Goal: Information Seeking & Learning: Learn about a topic

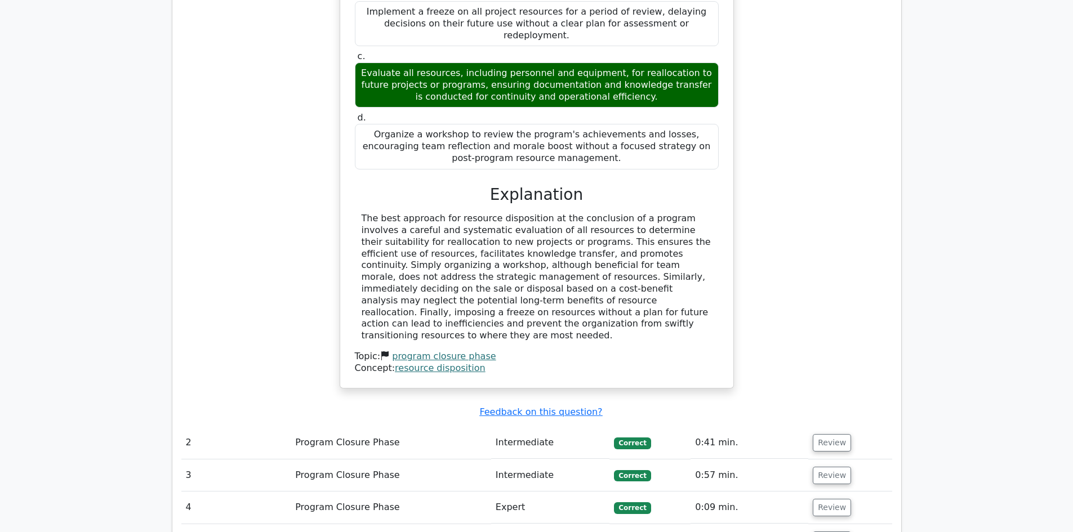
scroll to position [1015, 0]
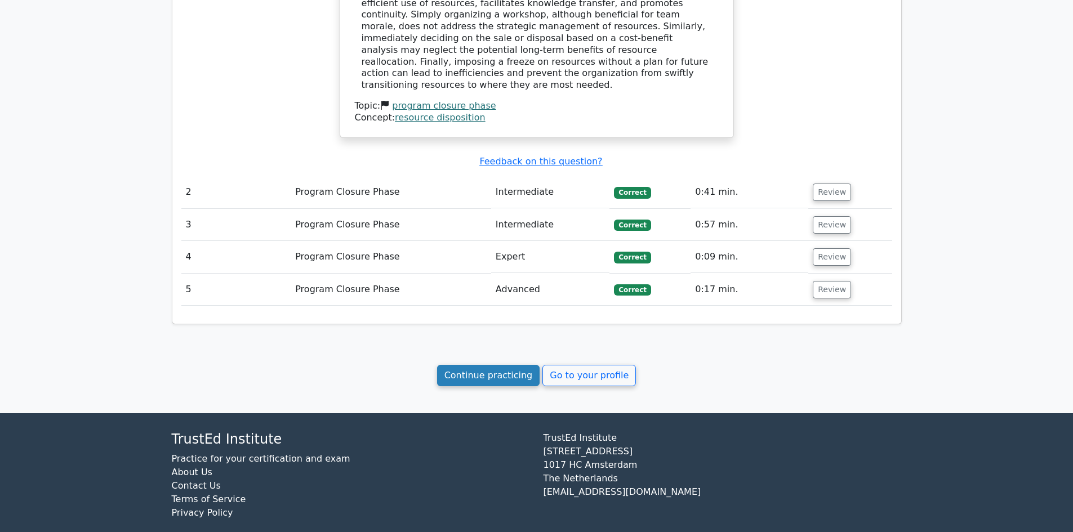
click at [504, 365] on link "Continue practicing" at bounding box center [488, 375] width 103 height 21
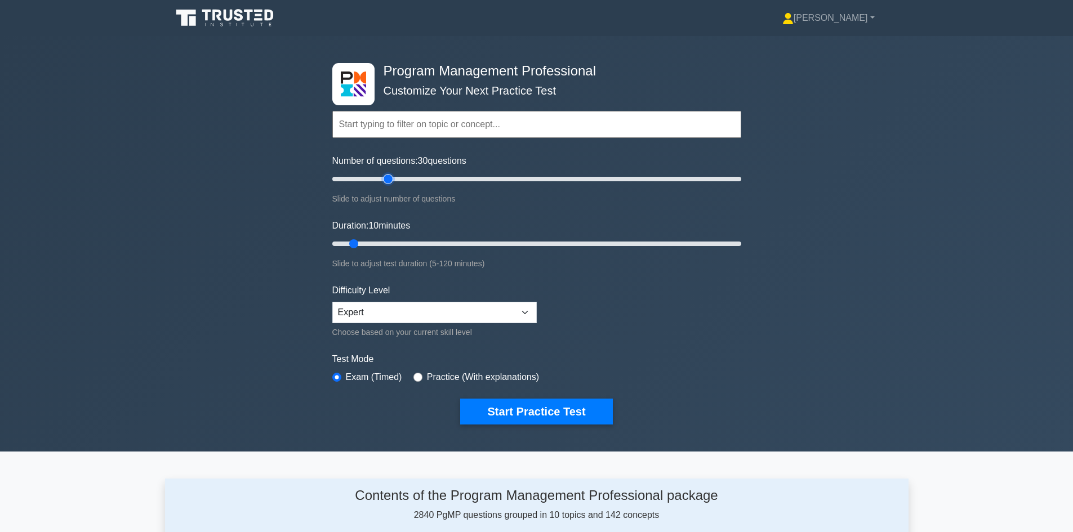
drag, startPoint x: 354, startPoint y: 178, endPoint x: 385, endPoint y: 180, distance: 31.1
type input "30"
click at [385, 180] on input "Number of questions: 30 questions" at bounding box center [536, 179] width 409 height 14
click at [432, 322] on select "Beginner Intermediate Expert" at bounding box center [434, 312] width 204 height 21
click at [332, 302] on select "Beginner Intermediate Expert" at bounding box center [434, 312] width 204 height 21
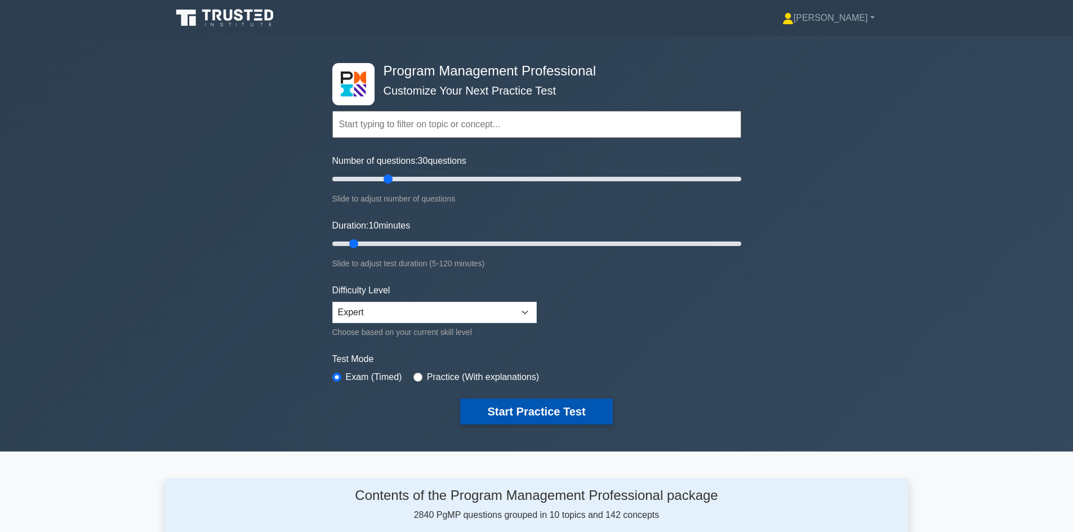
click at [539, 408] on button "Start Practice Test" at bounding box center [536, 412] width 152 height 26
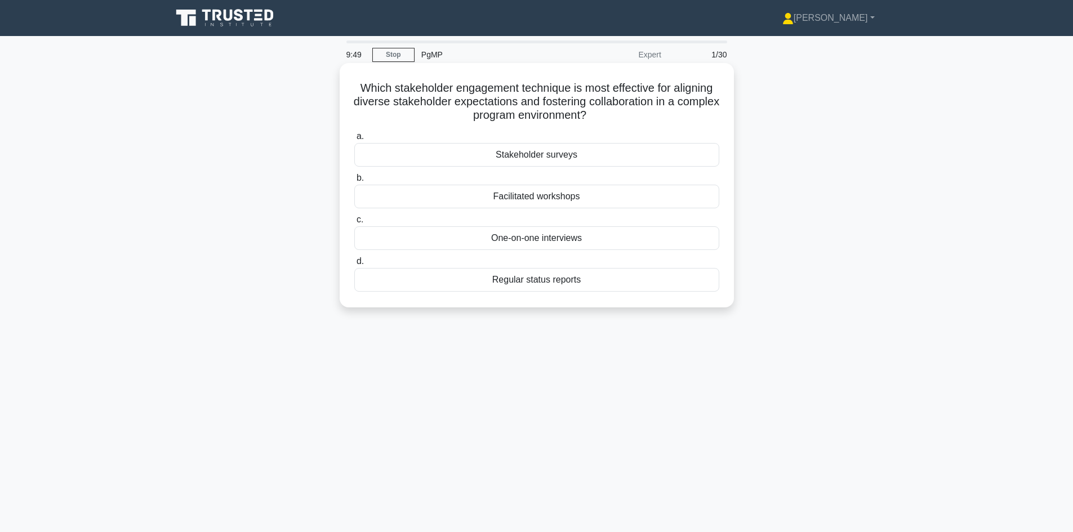
click at [564, 155] on div "Stakeholder surveys" at bounding box center [536, 155] width 365 height 24
click at [354, 140] on input "a. Stakeholder surveys" at bounding box center [354, 136] width 0 height 7
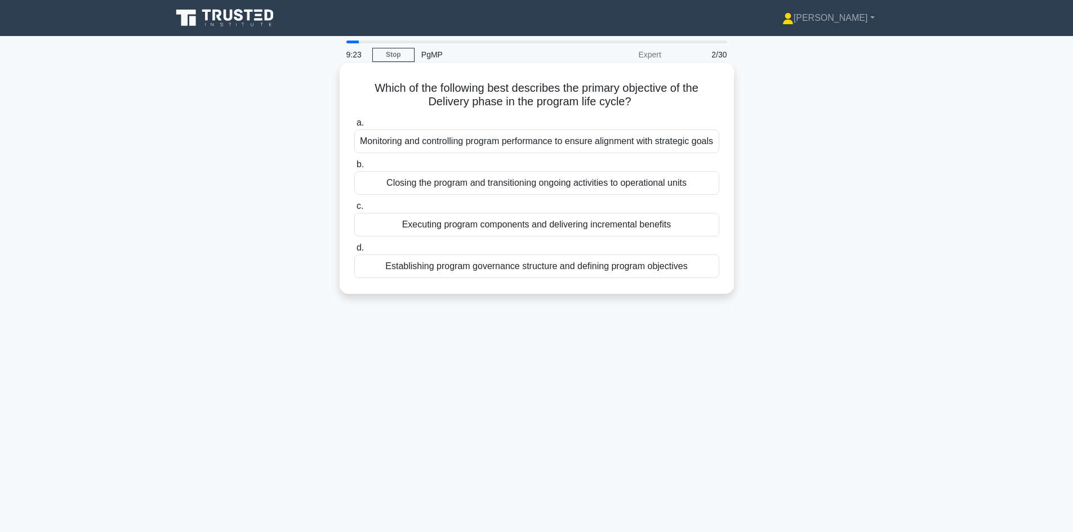
click at [585, 237] on div "Executing program components and delivering incremental benefits" at bounding box center [536, 225] width 365 height 24
click at [354, 210] on input "c. Executing program components and delivering incremental benefits" at bounding box center [354, 206] width 0 height 7
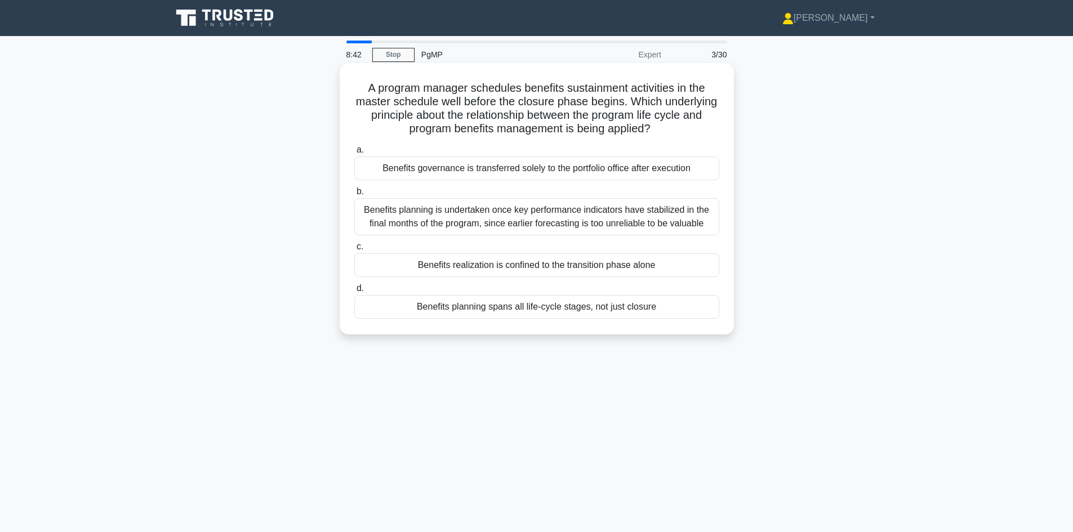
click at [604, 310] on div "Benefits planning spans all life-cycle stages, not just closure" at bounding box center [536, 307] width 365 height 24
click at [354, 292] on input "d. Benefits planning spans all life-cycle stages, not just closure" at bounding box center [354, 288] width 0 height 7
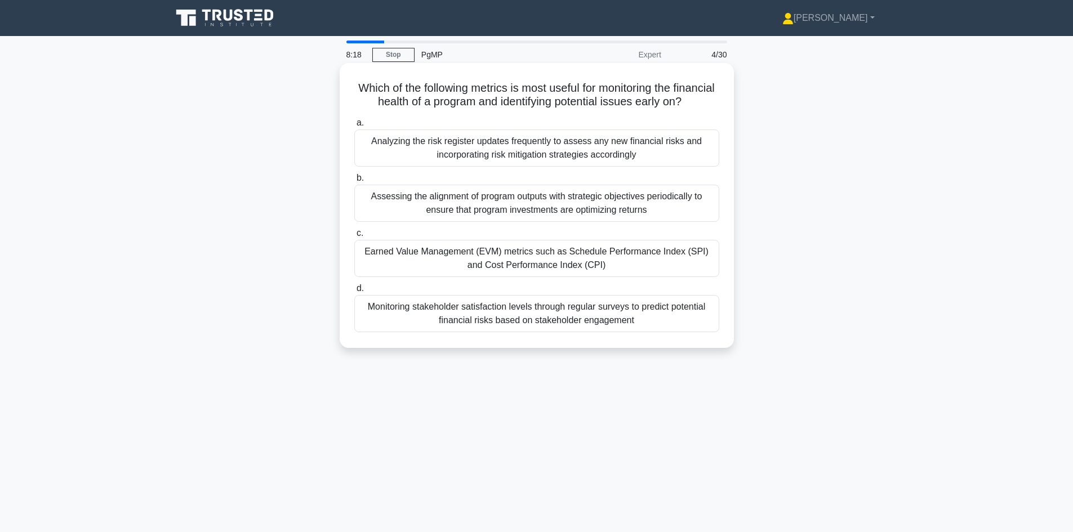
click at [554, 277] on div "Earned Value Management (EVM) metrics such as Schedule Performance Index (SPI) …" at bounding box center [536, 258] width 365 height 37
click at [354, 237] on input "c. Earned Value Management (EVM) metrics such as Schedule Performance Index (SP…" at bounding box center [354, 233] width 0 height 7
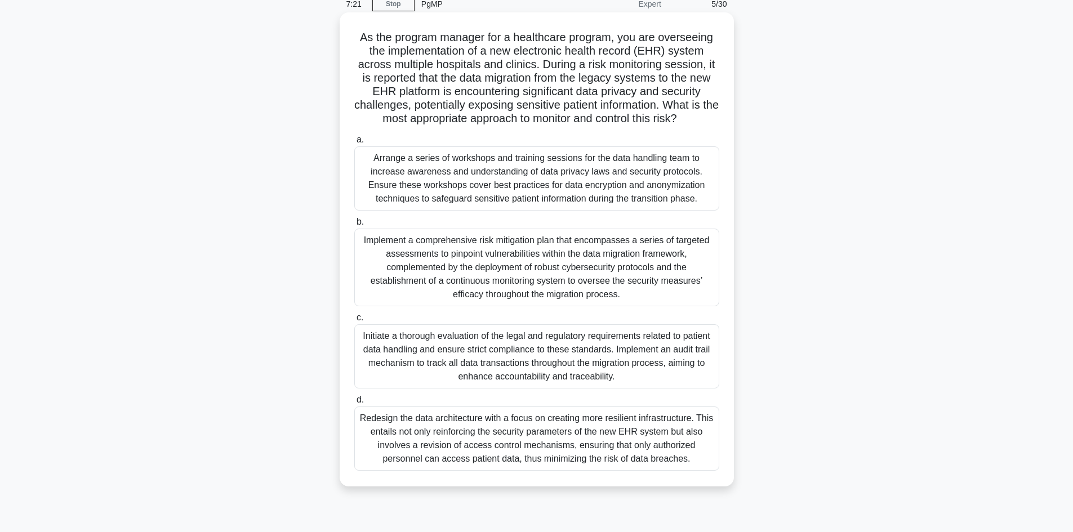
scroll to position [76, 0]
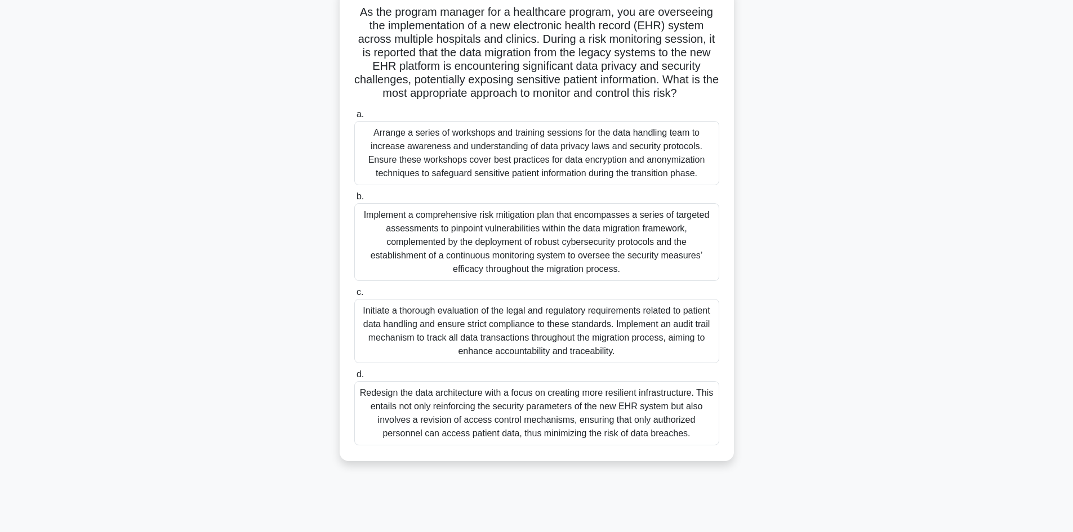
click at [522, 324] on div "Initiate a thorough evaluation of the legal and regulatory requirements related…" at bounding box center [536, 331] width 365 height 64
click at [354, 296] on input "c. Initiate a thorough evaluation of the legal and regulatory requirements rela…" at bounding box center [354, 292] width 0 height 7
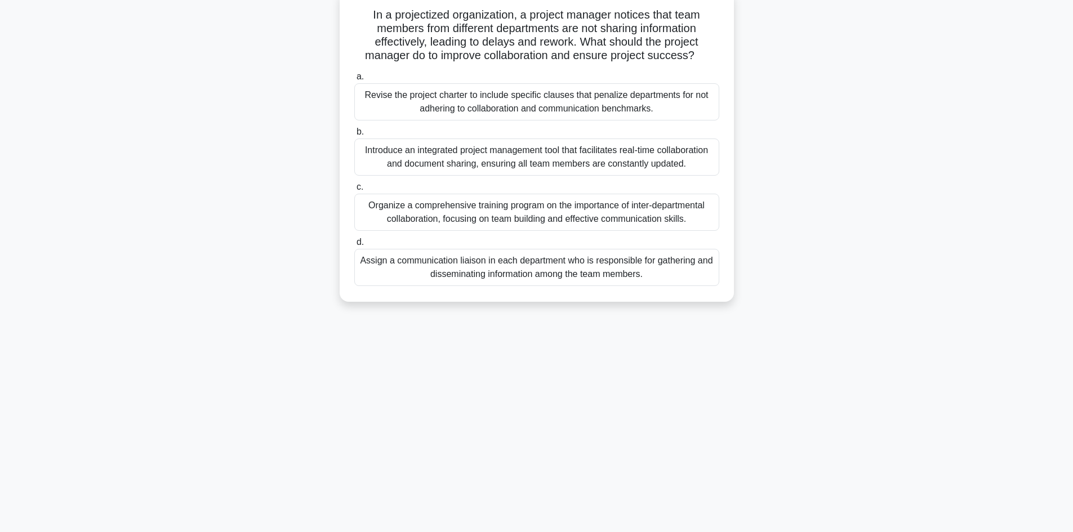
scroll to position [0, 0]
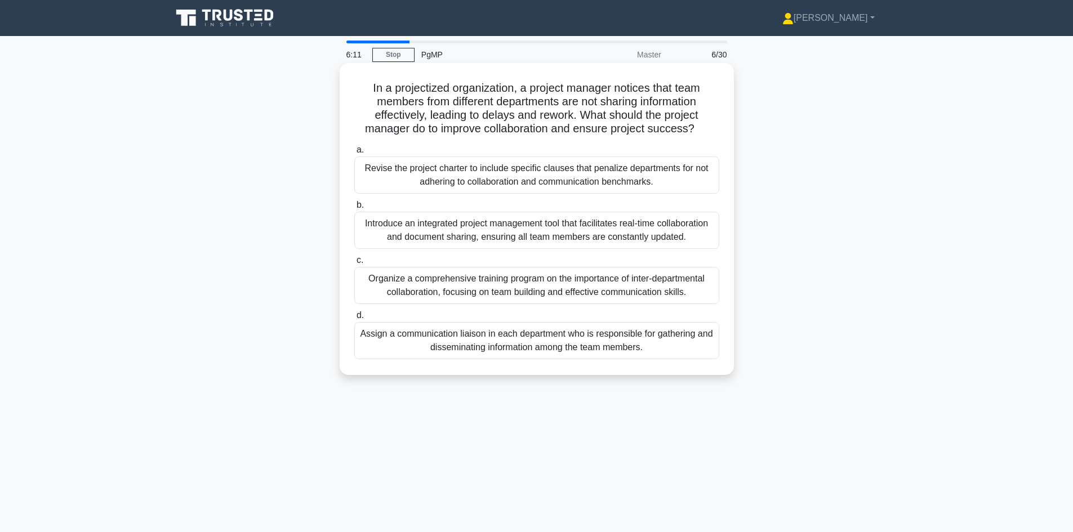
click at [524, 295] on div "Organize a comprehensive training program on the importance of inter-department…" at bounding box center [536, 285] width 365 height 37
click at [354, 264] on input "c. Organize a comprehensive training program on the importance of inter-departm…" at bounding box center [354, 260] width 0 height 7
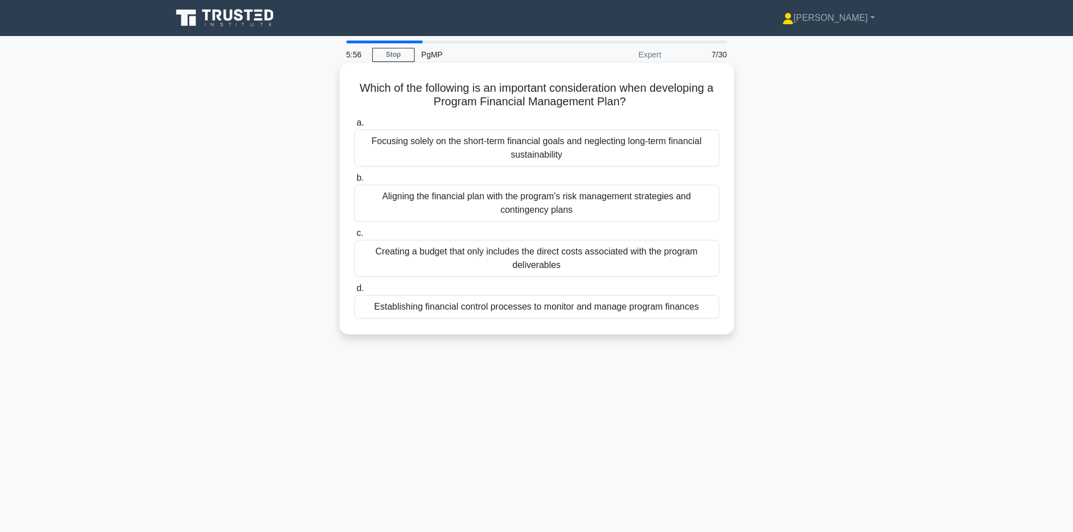
click at [518, 310] on div "Establishing financial control processes to monitor and manage program finances" at bounding box center [536, 307] width 365 height 24
click at [354, 292] on input "d. Establishing financial control processes to monitor and manage program finan…" at bounding box center [354, 288] width 0 height 7
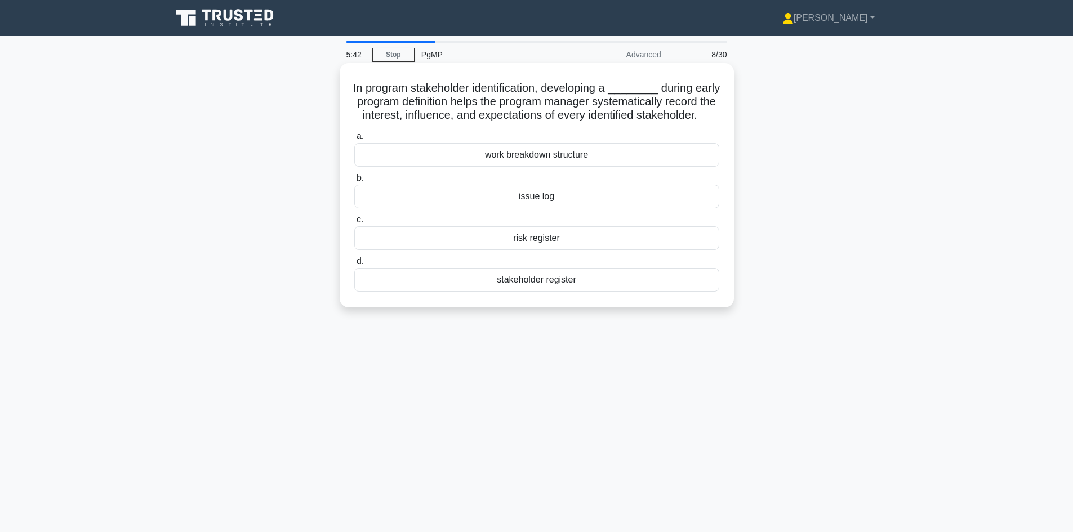
click at [530, 292] on div "stakeholder register" at bounding box center [536, 280] width 365 height 24
click at [354, 265] on input "d. stakeholder register" at bounding box center [354, 261] width 0 height 7
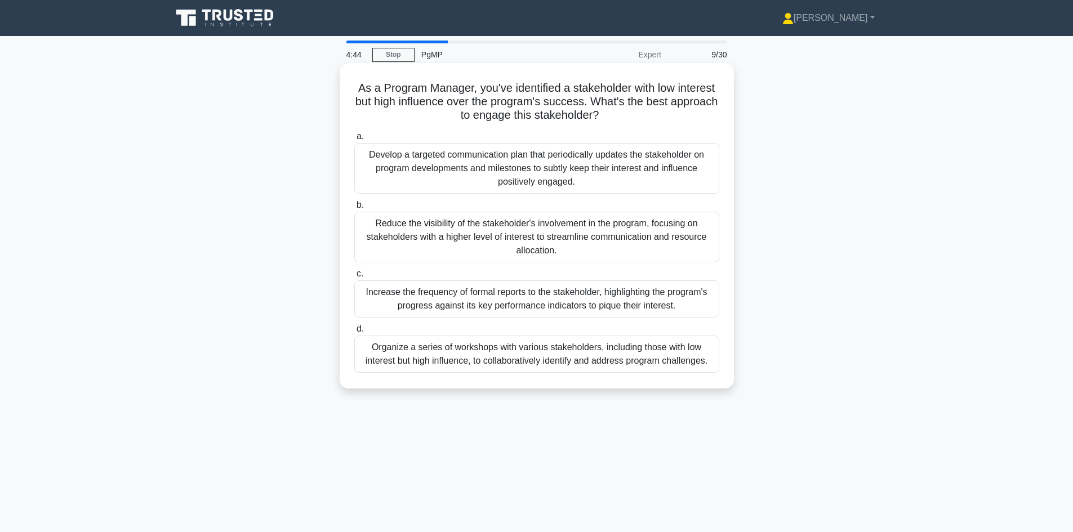
click at [531, 175] on div "Develop a targeted communication plan that periodically updates the stakeholder…" at bounding box center [536, 168] width 365 height 51
click at [354, 140] on input "a. Develop a targeted communication plan that periodically updates the stakehol…" at bounding box center [354, 136] width 0 height 7
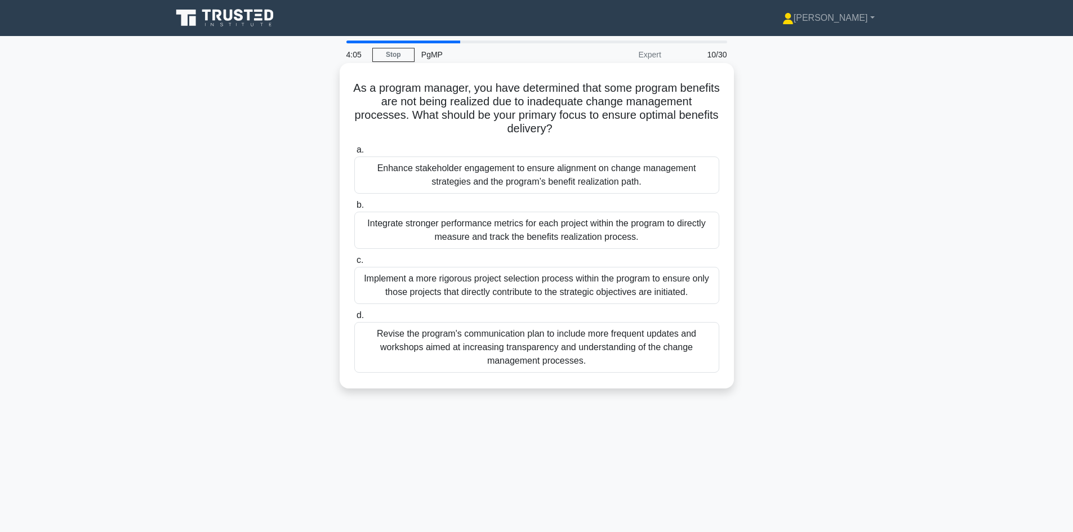
click at [487, 350] on div "Revise the program's communication plan to include more frequent updates and wo…" at bounding box center [536, 347] width 365 height 51
click at [354, 319] on input "d. Revise the program's communication plan to include more frequent updates and…" at bounding box center [354, 315] width 0 height 7
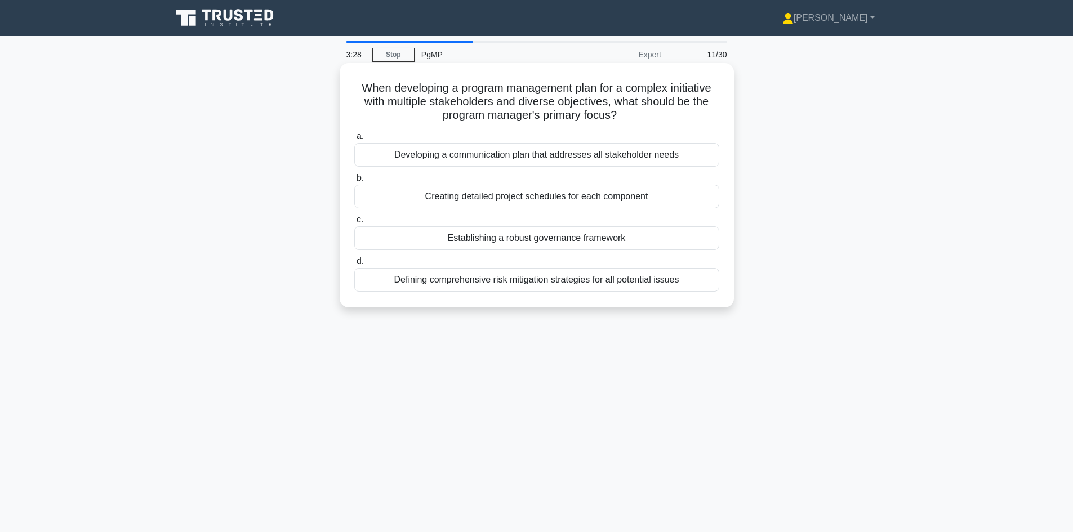
click at [540, 152] on div "Developing a communication plan that addresses all stakeholder needs" at bounding box center [536, 155] width 365 height 24
click at [354, 140] on input "a. Developing a communication plan that addresses all stakeholder needs" at bounding box center [354, 136] width 0 height 7
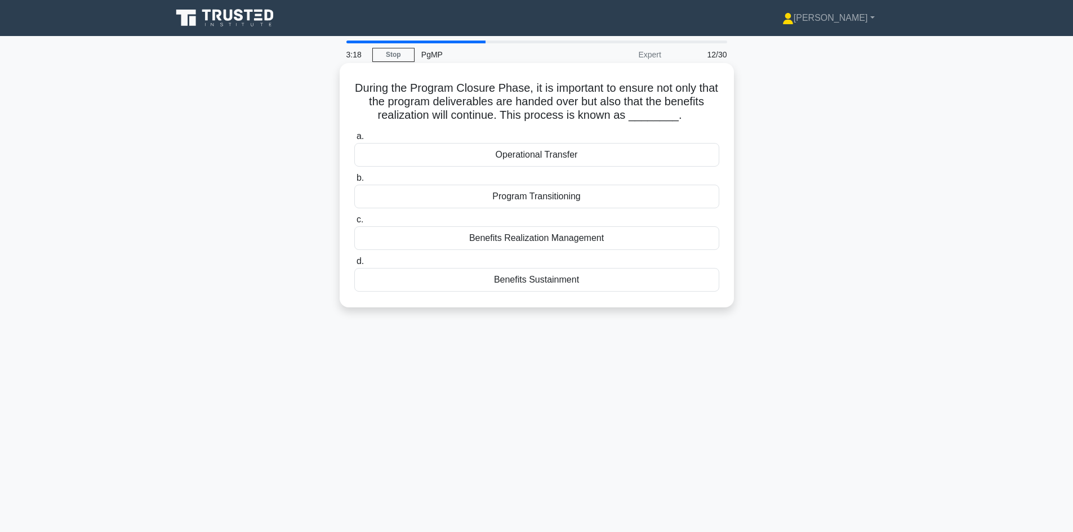
click at [546, 280] on div "Benefits Sustainment" at bounding box center [536, 280] width 365 height 24
click at [354, 265] on input "d. Benefits Sustainment" at bounding box center [354, 261] width 0 height 7
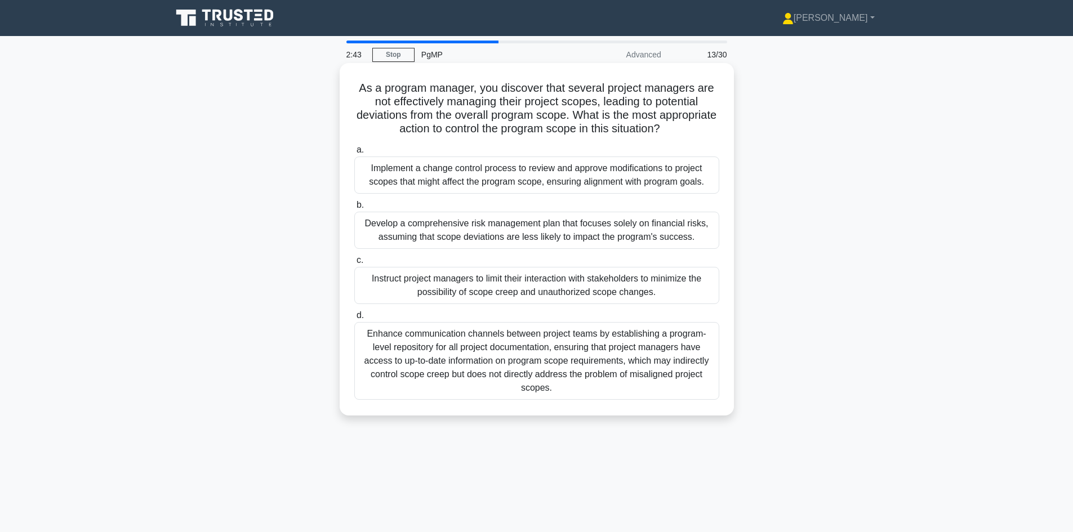
click at [483, 358] on div "Enhance communication channels between project teams by establishing a program-…" at bounding box center [536, 361] width 365 height 78
click at [354, 319] on input "d. Enhance communication channels between project teams by establishing a progr…" at bounding box center [354, 315] width 0 height 7
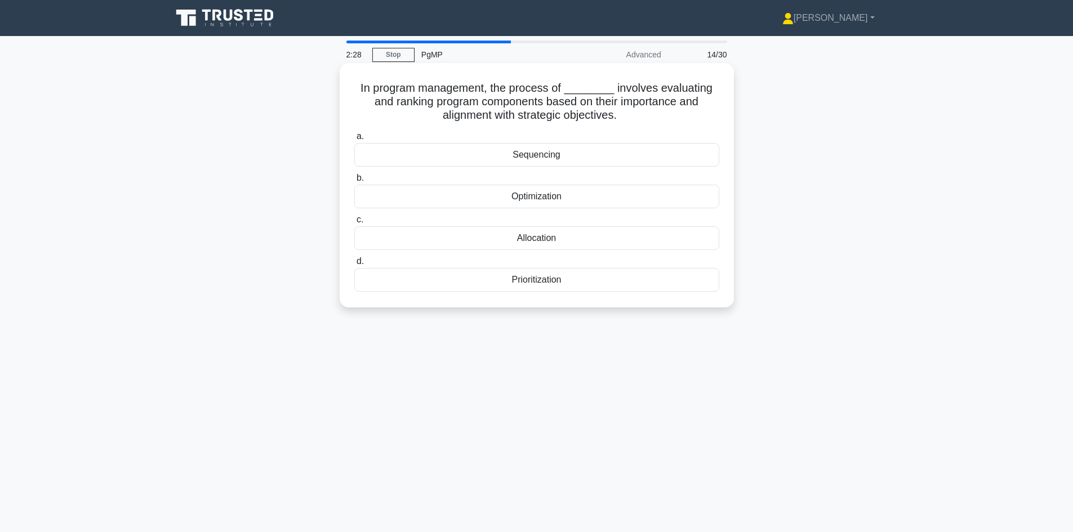
click at [537, 282] on div "Prioritization" at bounding box center [536, 280] width 365 height 24
click at [354, 265] on input "d. Prioritization" at bounding box center [354, 261] width 0 height 7
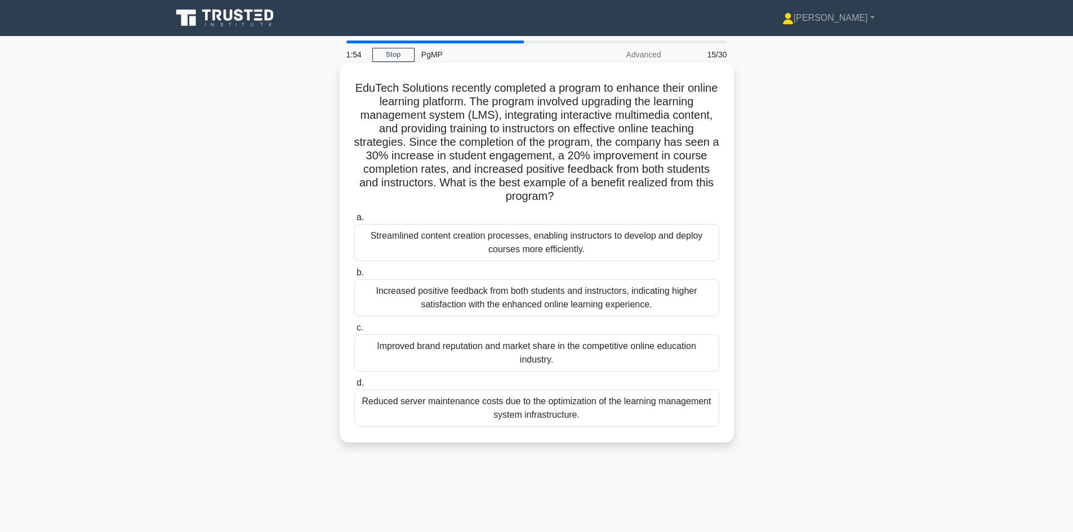
click at [485, 305] on div "Increased positive feedback from both students and instructors, indicating high…" at bounding box center [536, 297] width 365 height 37
click at [354, 277] on input "b. Increased positive feedback from both students and instructors, indicating h…" at bounding box center [354, 272] width 0 height 7
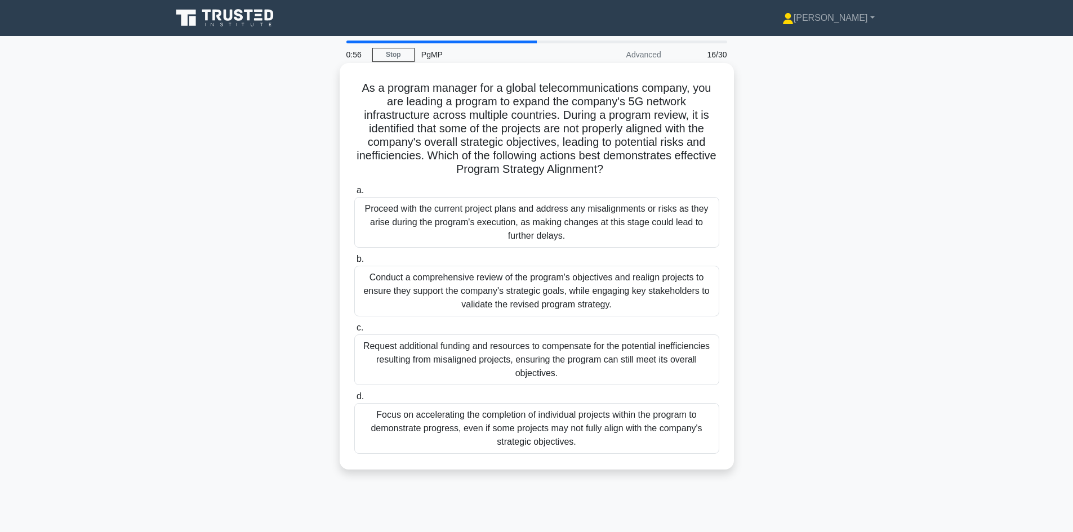
click at [500, 290] on div "Conduct a comprehensive review of the program's objectives and realign projects…" at bounding box center [536, 291] width 365 height 51
click at [354, 263] on input "b. Conduct a comprehensive review of the program's objectives and realign proje…" at bounding box center [354, 259] width 0 height 7
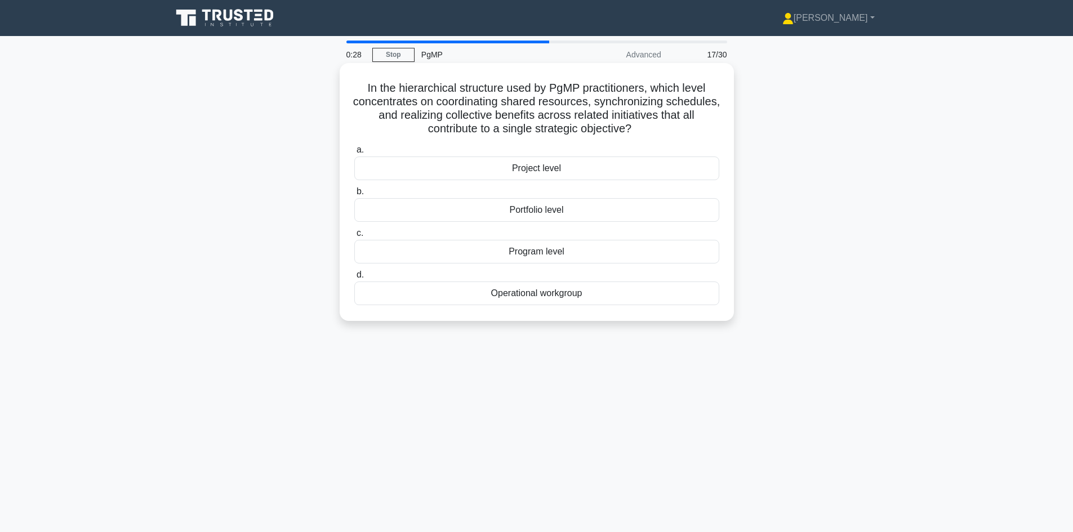
click at [540, 211] on div "Portfolio level" at bounding box center [536, 210] width 365 height 24
click at [354, 195] on input "b. Portfolio level" at bounding box center [354, 191] width 0 height 7
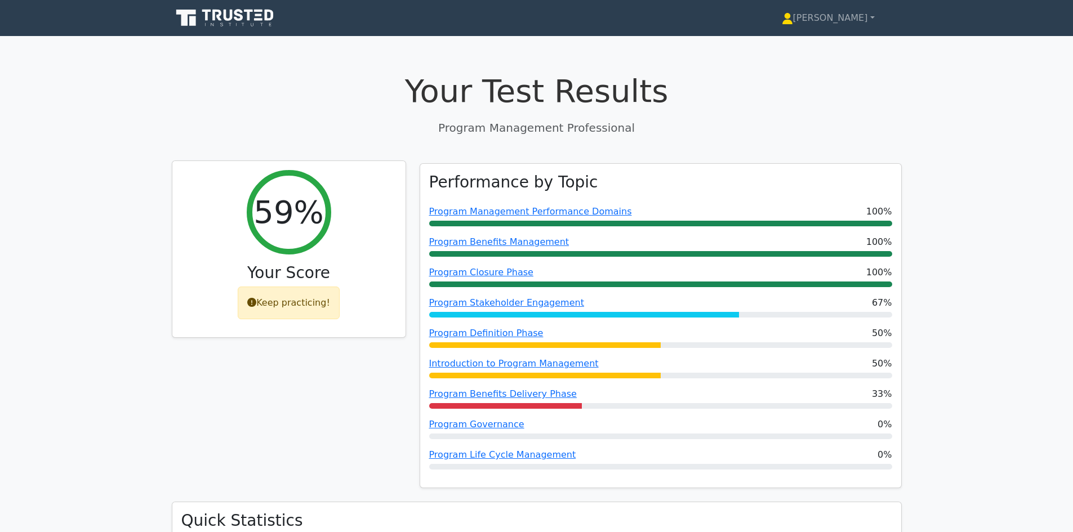
click at [284, 239] on div "59%" at bounding box center [289, 212] width 84 height 84
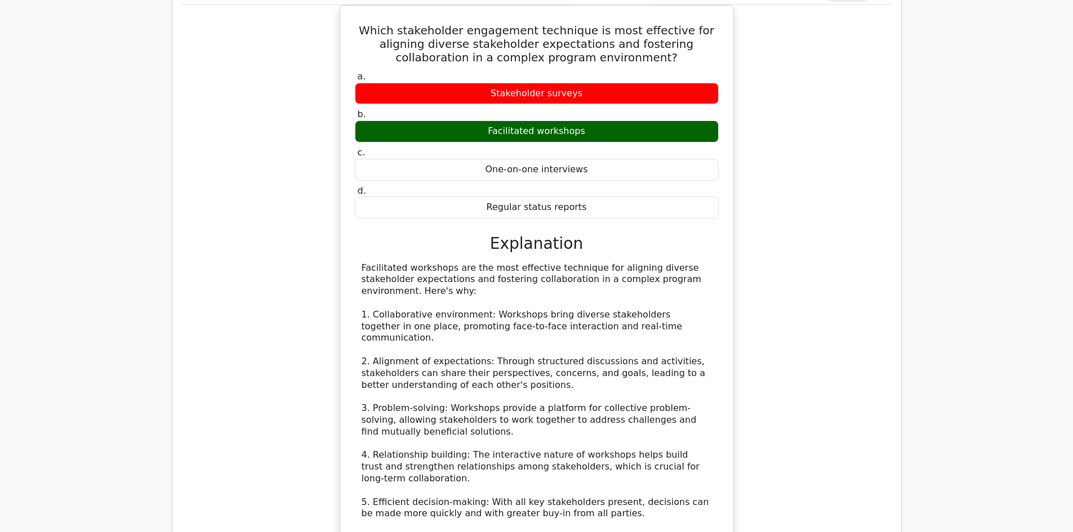
scroll to position [1127, 0]
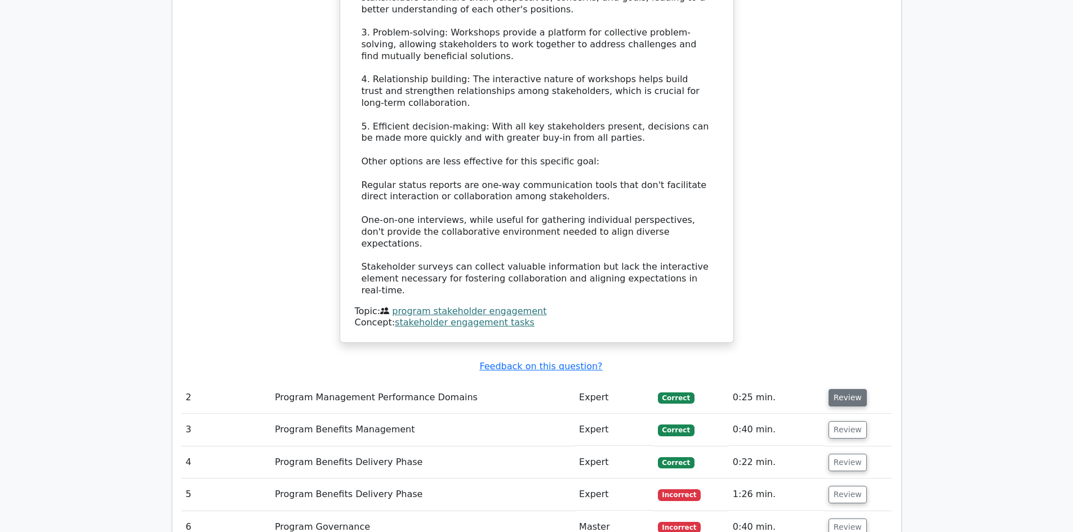
click at [857, 389] on button "Review" at bounding box center [848, 397] width 38 height 17
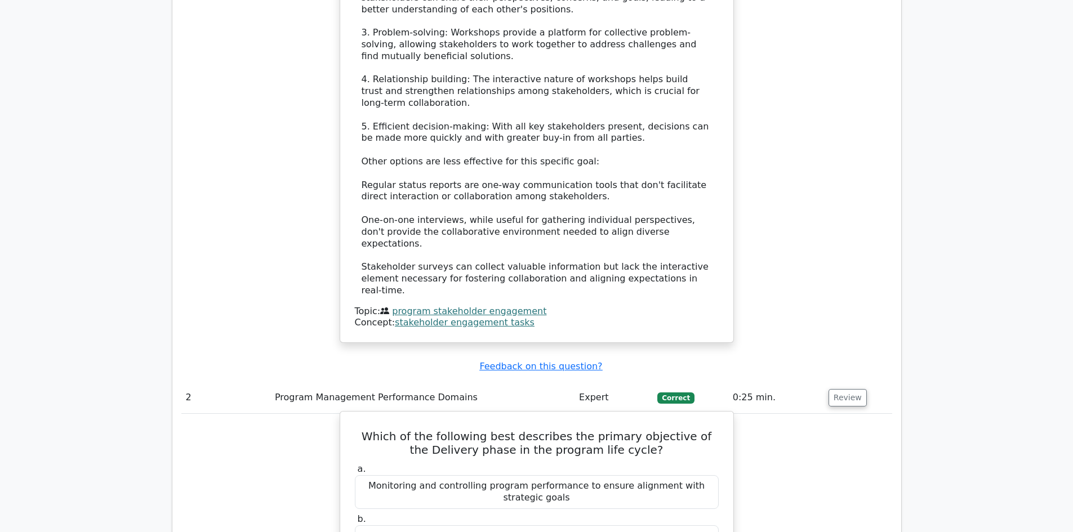
scroll to position [1502, 0]
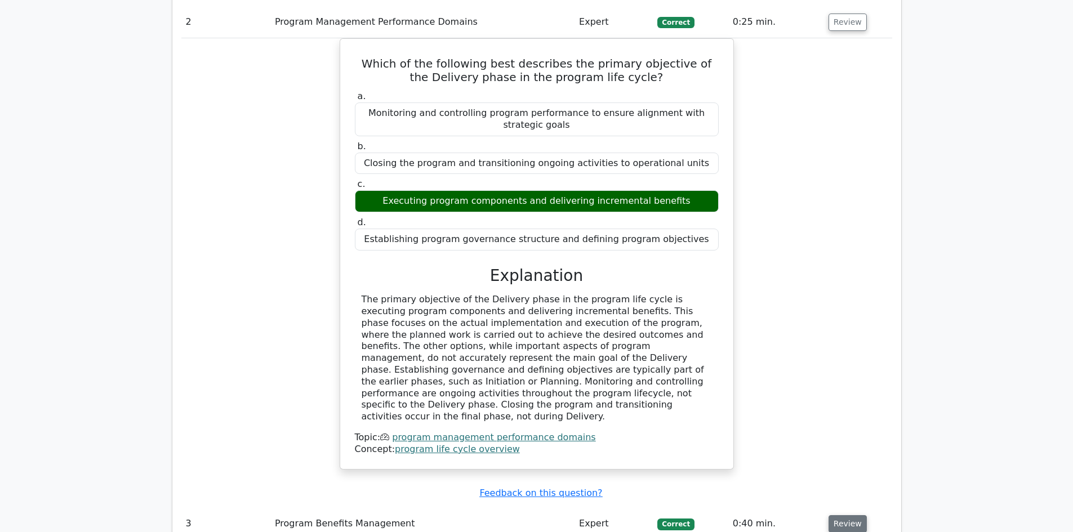
click at [836, 515] on button "Review" at bounding box center [848, 523] width 38 height 17
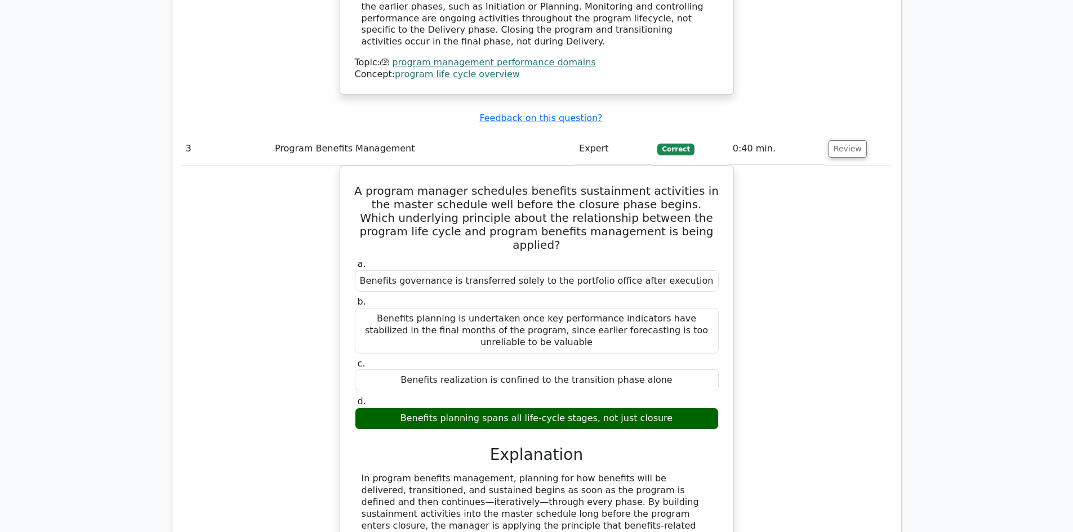
scroll to position [2253, 0]
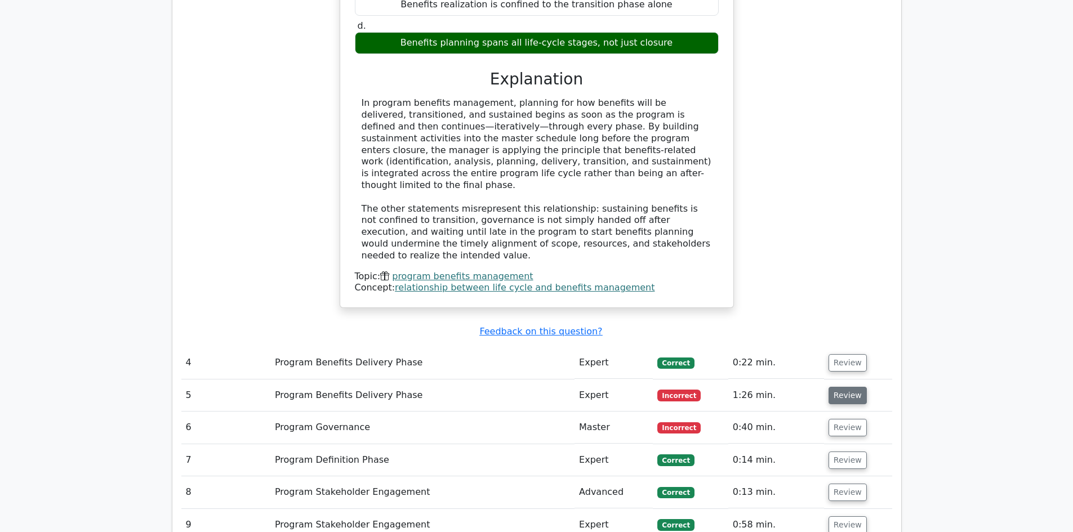
click at [846, 387] on button "Review" at bounding box center [848, 395] width 38 height 17
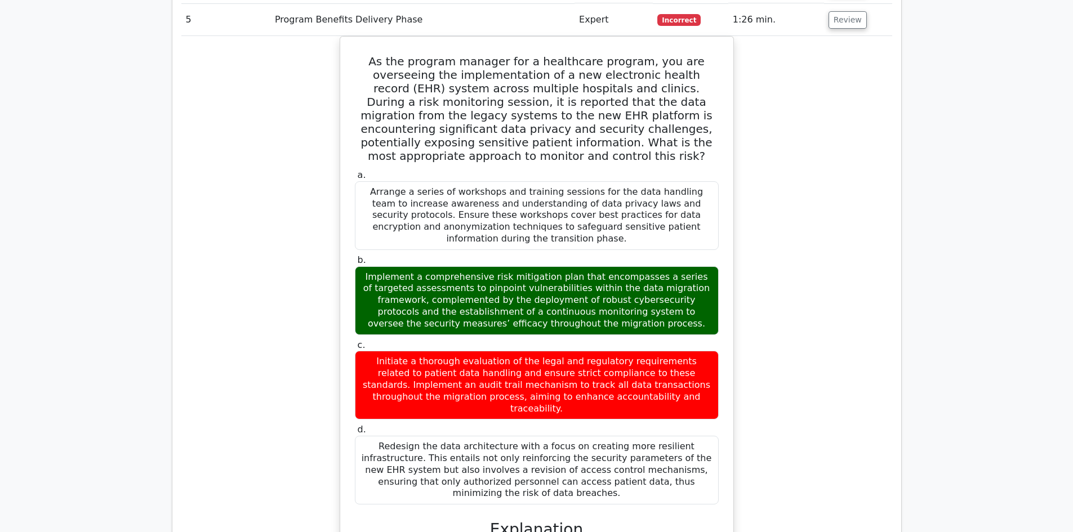
scroll to position [3004, 0]
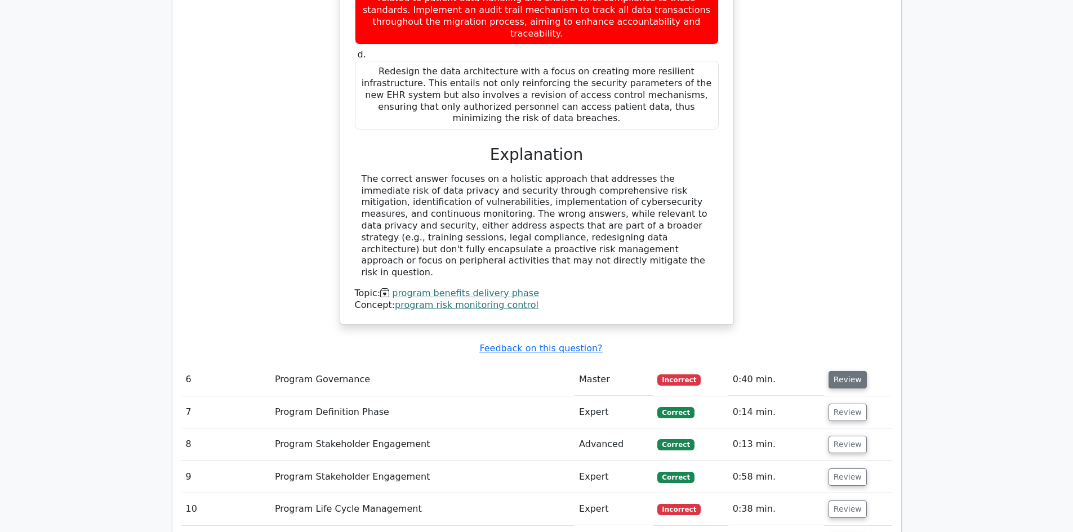
click at [843, 371] on button "Review" at bounding box center [848, 379] width 38 height 17
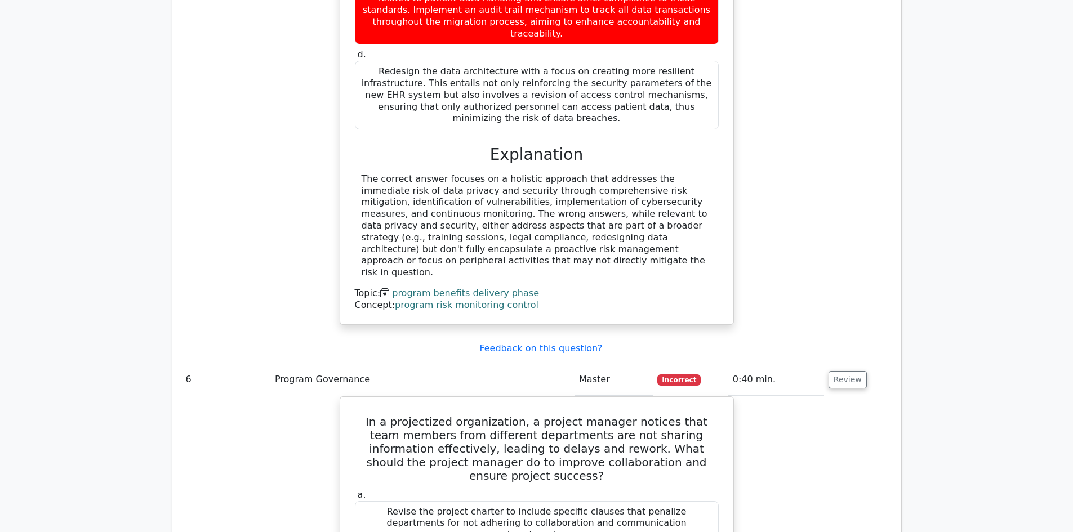
scroll to position [3380, 0]
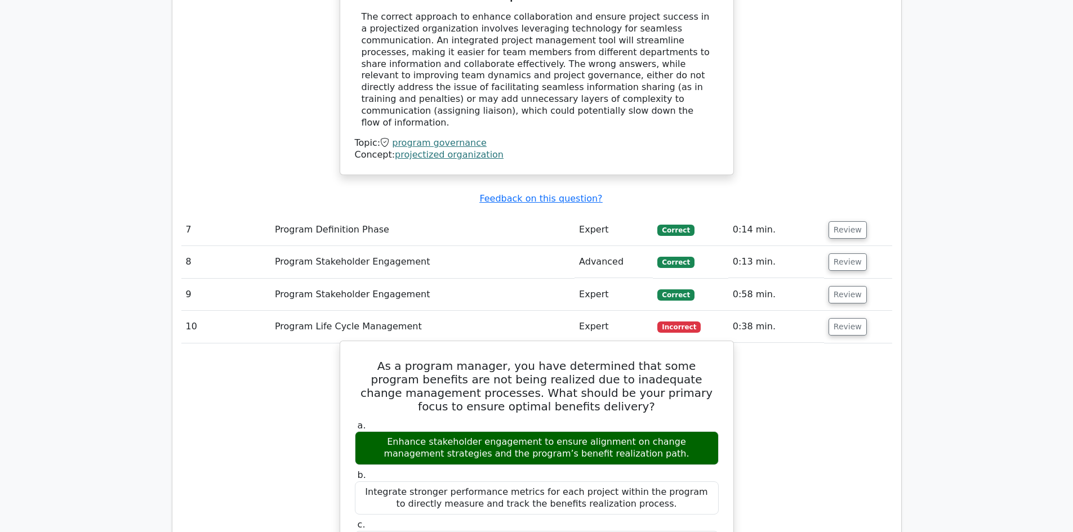
scroll to position [4131, 0]
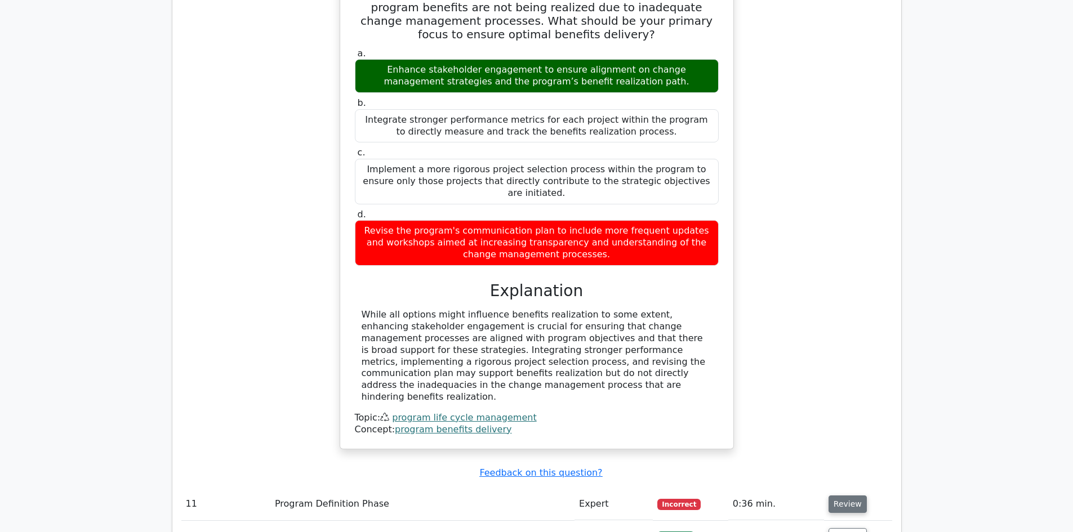
click at [839, 496] on button "Review" at bounding box center [848, 504] width 38 height 17
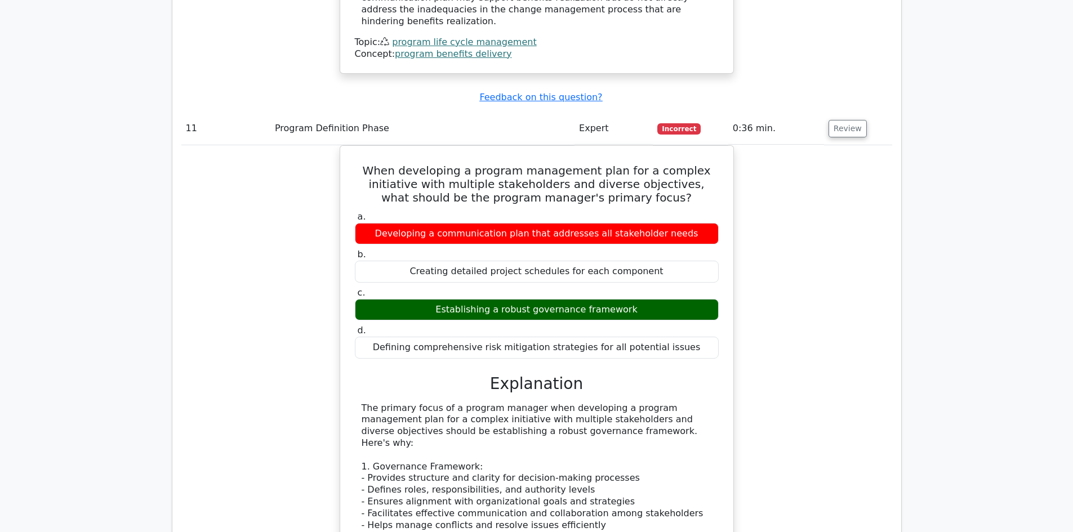
scroll to position [4882, 0]
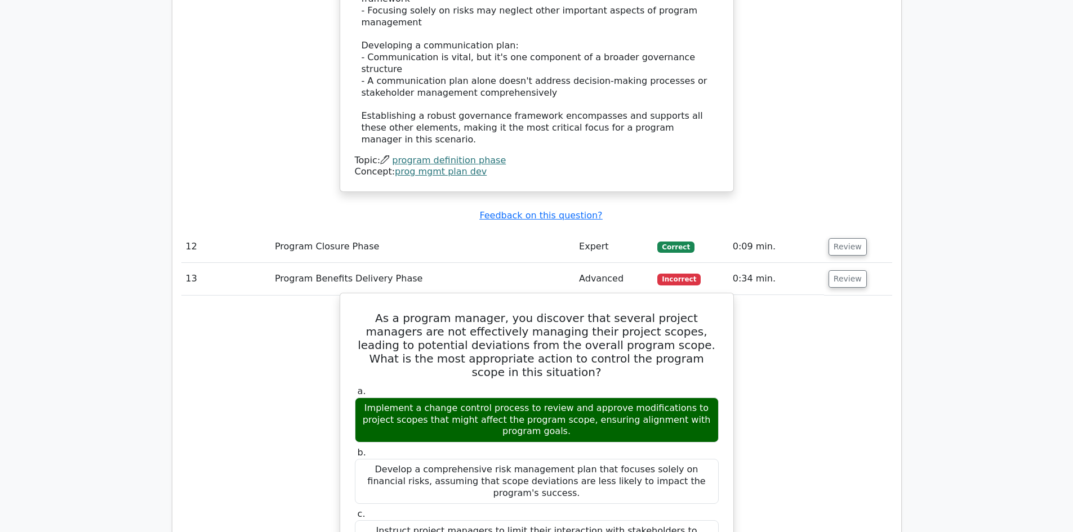
scroll to position [5564, 0]
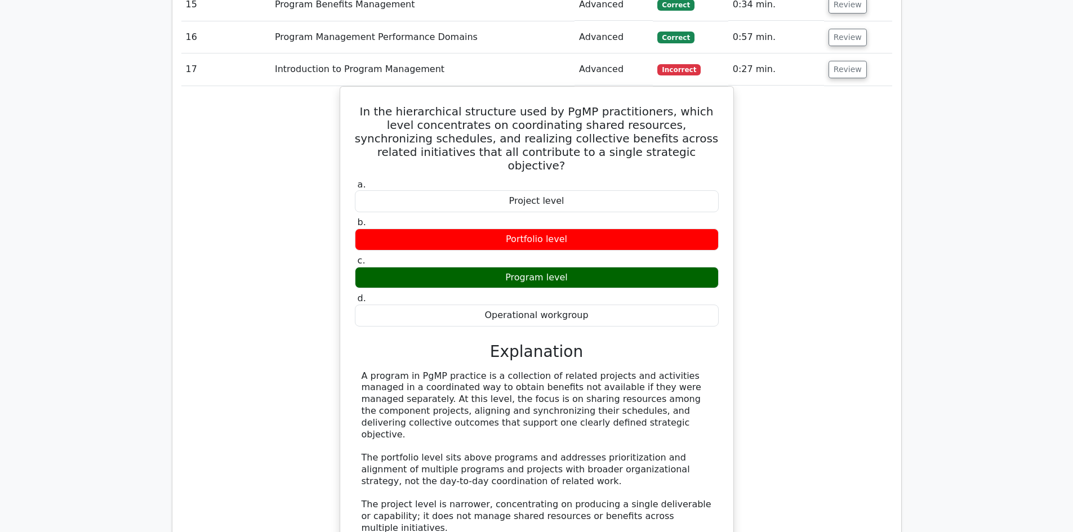
scroll to position [5720, 0]
